Goal: Information Seeking & Learning: Understand process/instructions

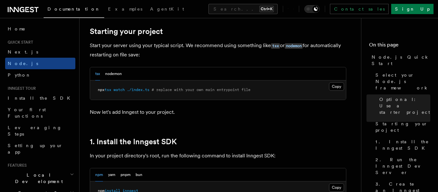
scroll to position [307, 0]
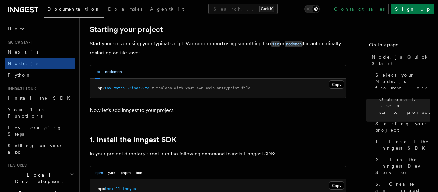
click at [112, 71] on button "nodemon" at bounding box center [113, 71] width 17 height 13
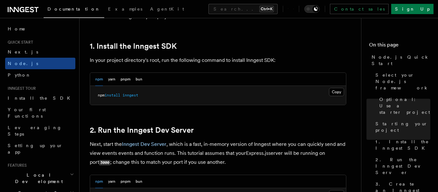
scroll to position [402, 0]
click at [337, 91] on button "Copy Copied" at bounding box center [336, 91] width 15 height 8
click at [403, 29] on nav "On this page Node.js Quick Start Select your Node.js framework Optional: Use a …" at bounding box center [399, 105] width 77 height 174
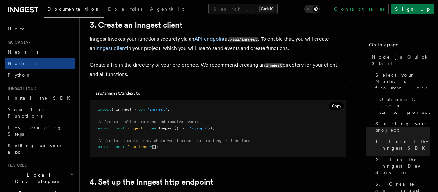
scroll to position [825, 0]
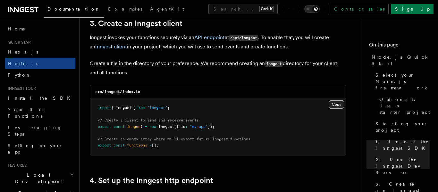
click at [338, 105] on button "Copy Copied" at bounding box center [336, 104] width 15 height 8
click at [389, 33] on nav "On this page Node.js Quick Start Select your Node.js framework Optional: Use a …" at bounding box center [399, 105] width 77 height 174
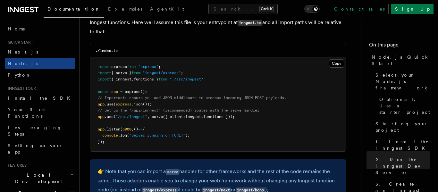
scroll to position [1007, 0]
click at [376, 26] on nav "On this page Node.js Quick Start Select your Node.js framework Optional: Use a …" at bounding box center [399, 105] width 77 height 174
drag, startPoint x: 240, startPoint y: 116, endPoint x: 209, endPoint y: 120, distance: 31.4
click at [209, 120] on pre "import express from "express" ; import { serve } from "inngest/express" ; impor…" at bounding box center [218, 104] width 256 height 94
click at [249, 117] on pre "import express from "express" ; import { serve } from "inngest/express" ; impor…" at bounding box center [218, 104] width 256 height 94
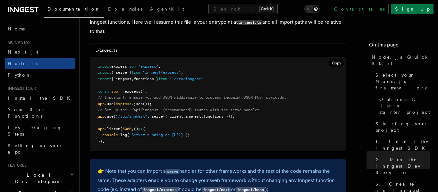
drag, startPoint x: 244, startPoint y: 116, endPoint x: 98, endPoint y: 116, distance: 146.7
click at [98, 116] on pre "import express from "express" ; import { serve } from "inngest/express" ; impor…" at bounding box center [218, 104] width 256 height 94
copy span "app .use ( "/api/inngest" , serve ({ client : inngest , functions }));"
click at [386, 28] on nav "On this page Node.js Quick Start Select your Node.js framework Optional: Use a …" at bounding box center [399, 105] width 77 height 174
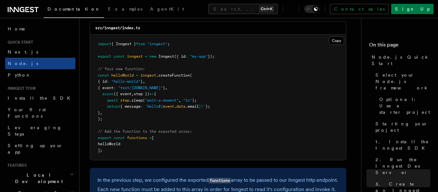
scroll to position [1300, 0]
click at [385, 22] on nav "On this page Node.js Quick Start Select your Node.js framework Optional: Use a …" at bounding box center [399, 105] width 77 height 174
